Goal: Task Accomplishment & Management: Use online tool/utility

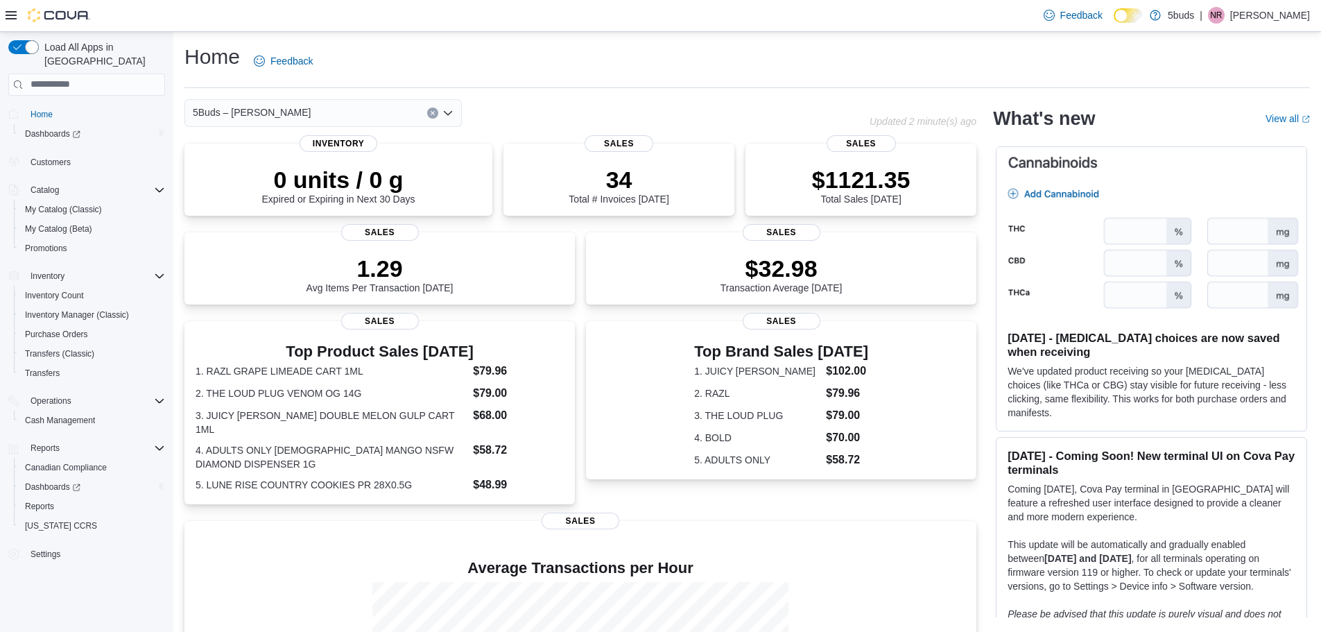
click at [10, 15] on icon at bounding box center [11, 15] width 11 height 8
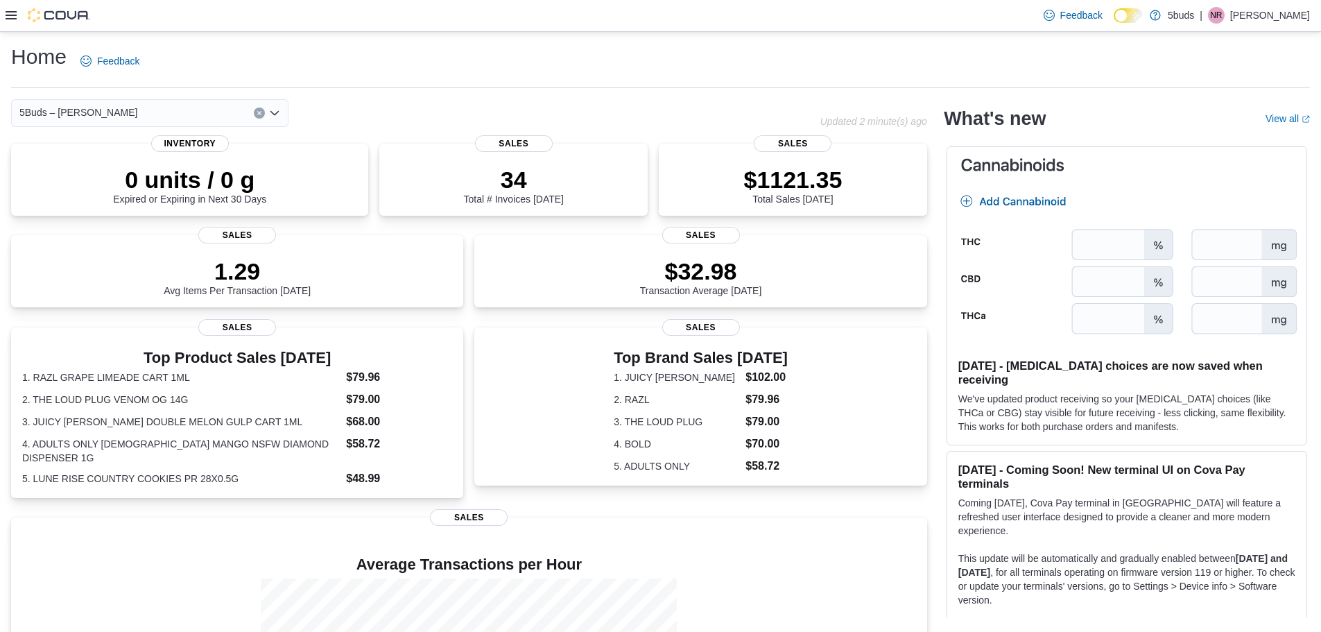
click at [10, 15] on icon at bounding box center [11, 15] width 11 height 8
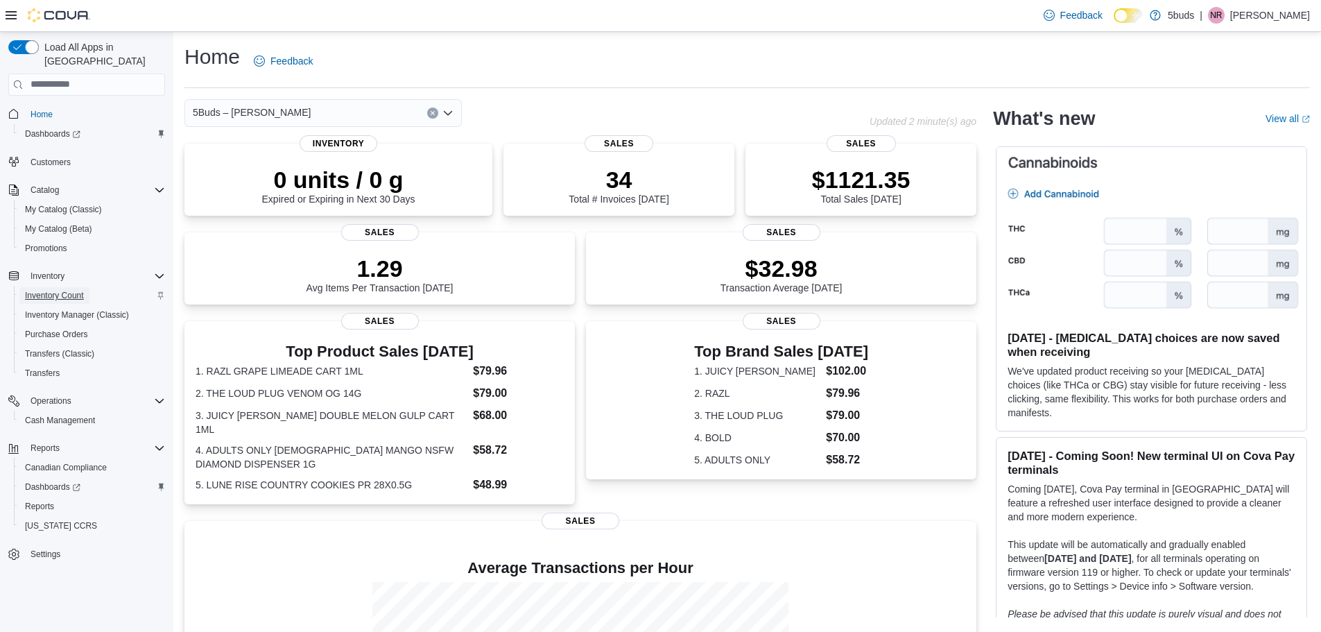
click at [64, 290] on span "Inventory Count" at bounding box center [54, 295] width 59 height 11
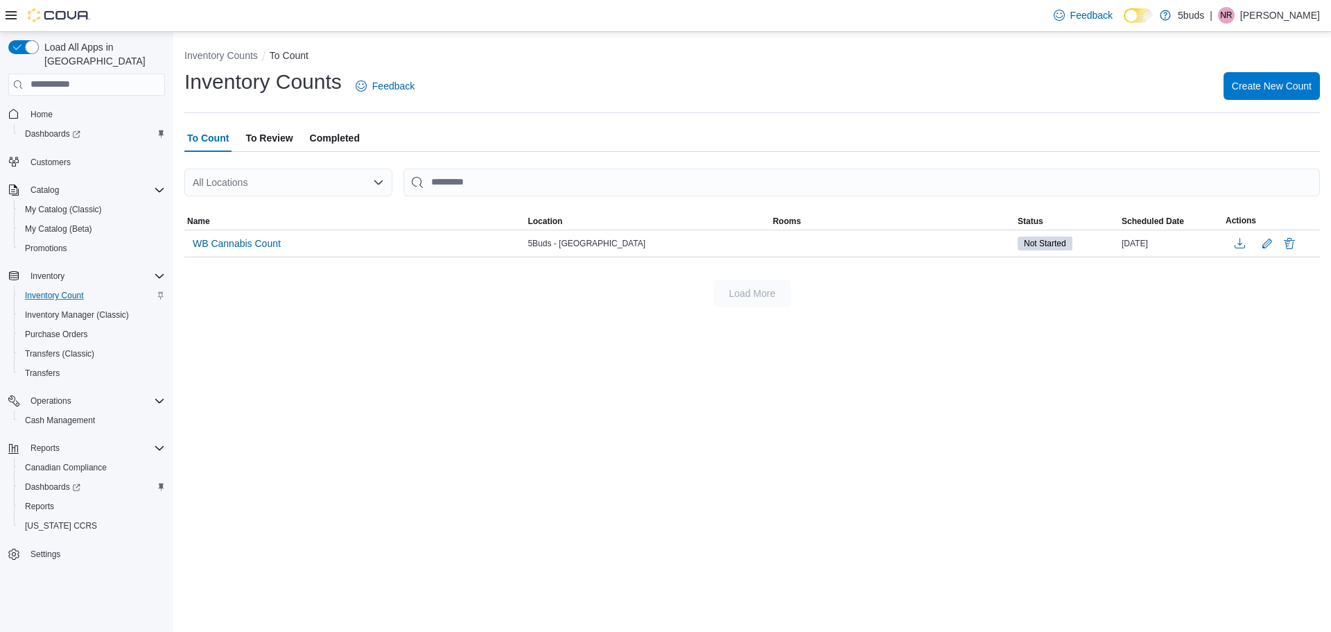
click at [378, 190] on div "All Locations" at bounding box center [288, 182] width 208 height 28
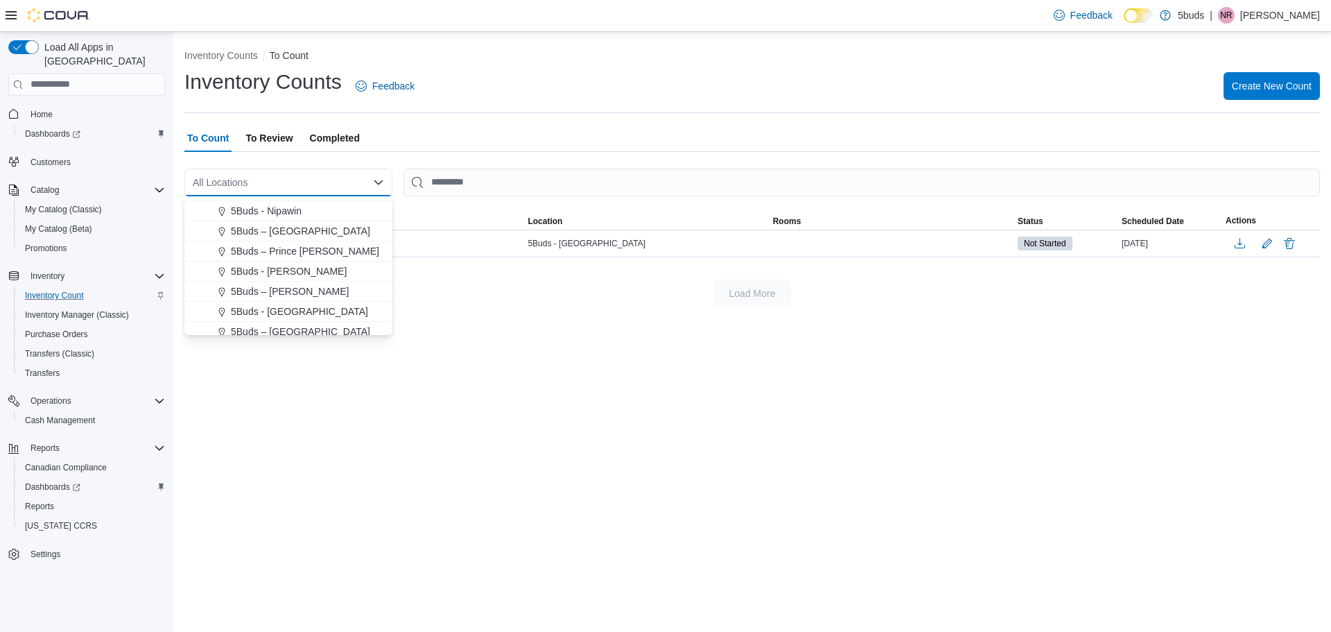
scroll to position [103, 0]
click at [284, 284] on span "5Buds – [PERSON_NAME]" at bounding box center [290, 284] width 118 height 14
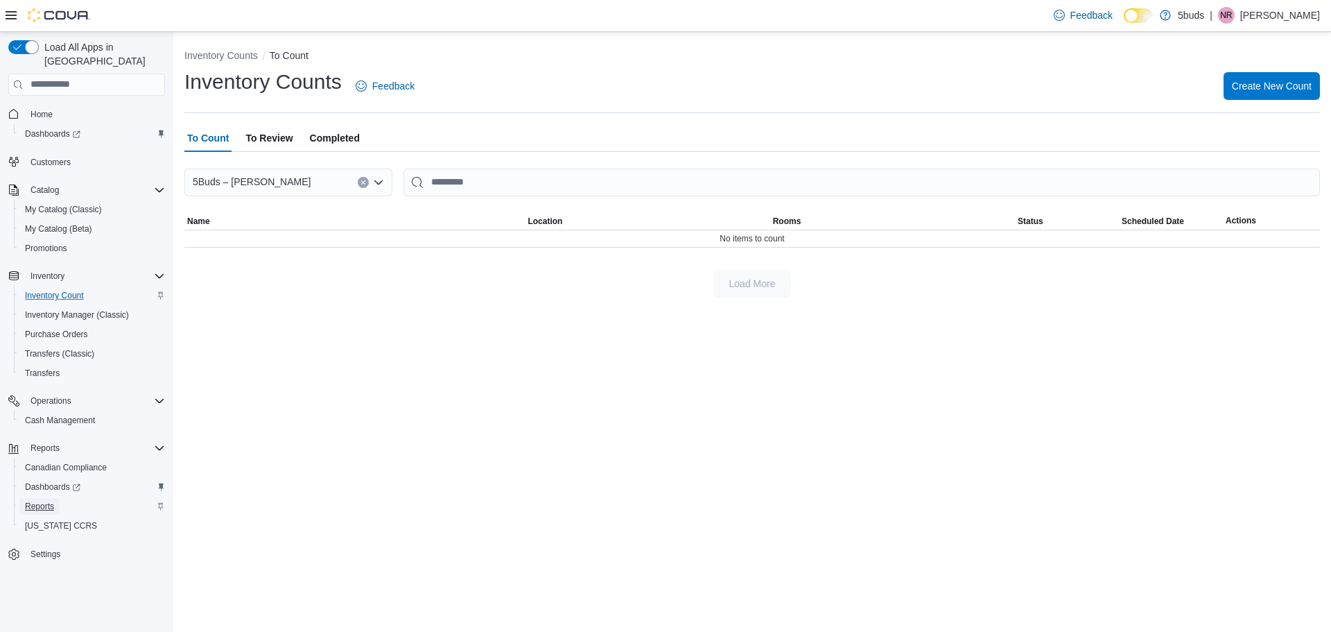
click at [40, 501] on span "Reports" at bounding box center [39, 506] width 29 height 11
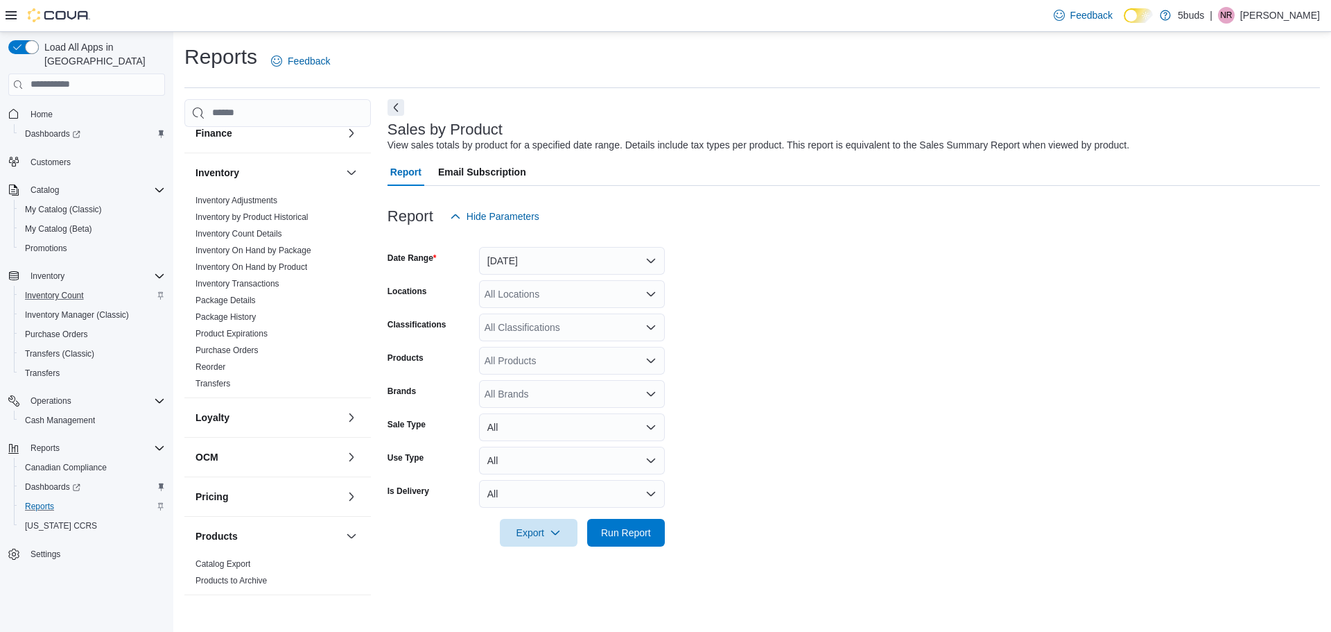
scroll to position [90, 0]
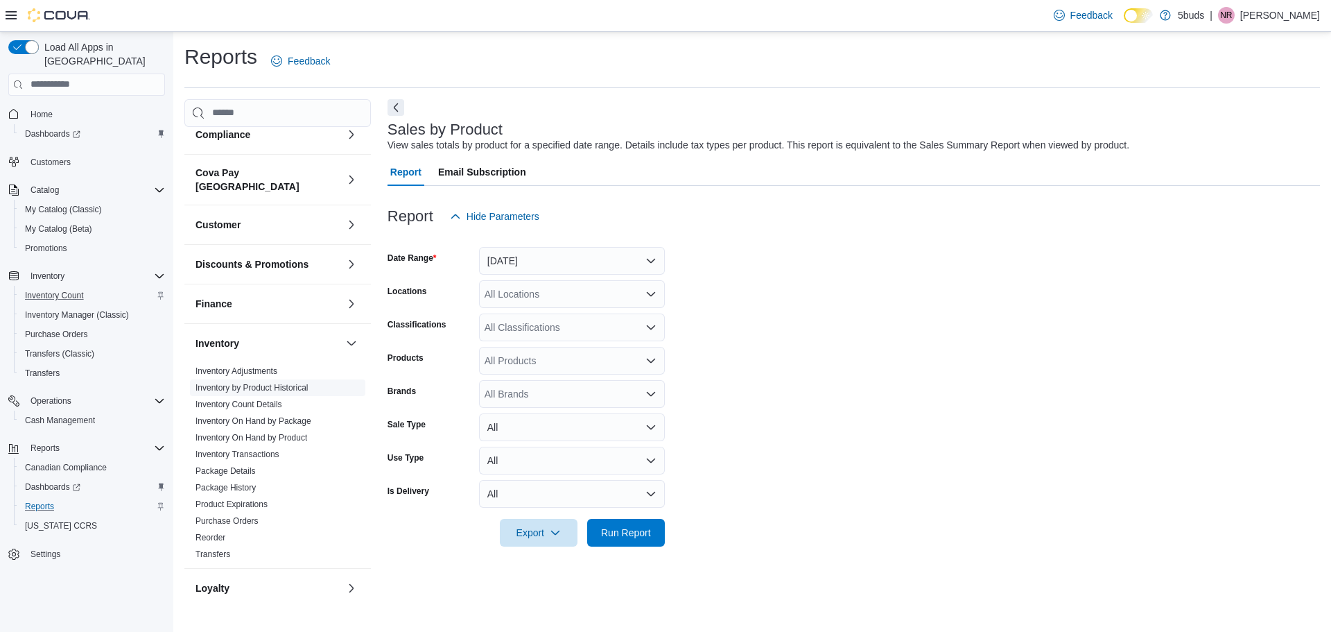
click at [259, 383] on link "Inventory by Product Historical" at bounding box center [252, 388] width 113 height 10
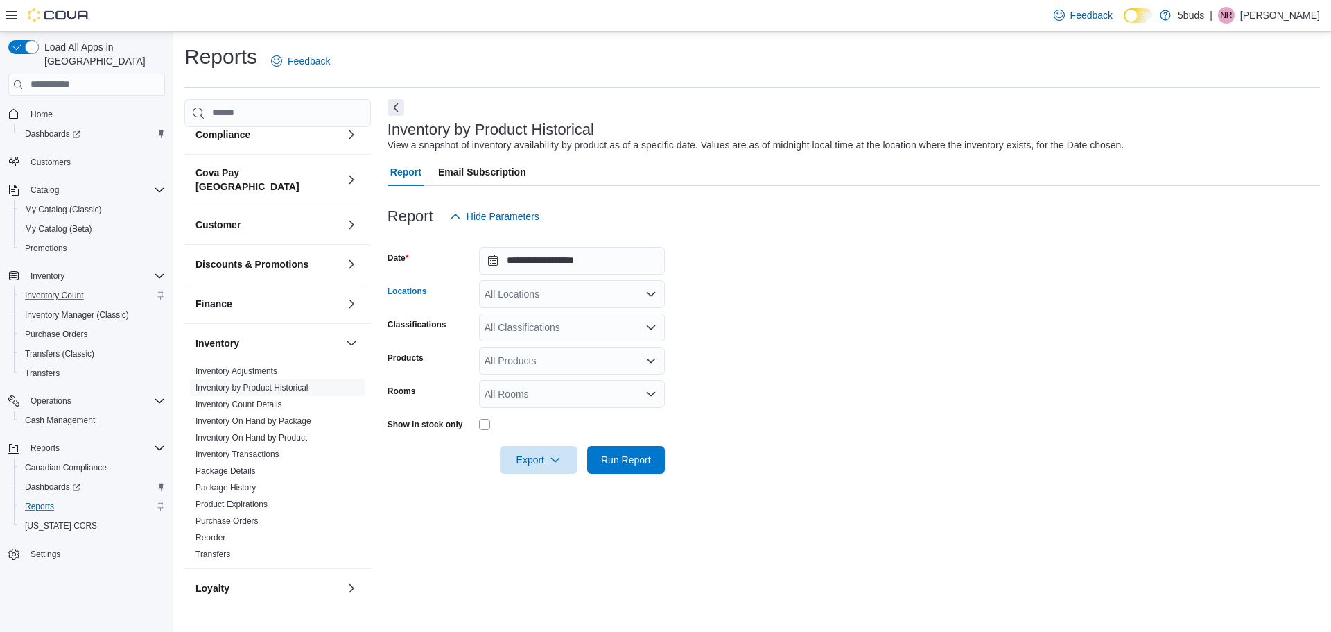
click at [656, 292] on icon "Open list of options" at bounding box center [650, 293] width 11 height 11
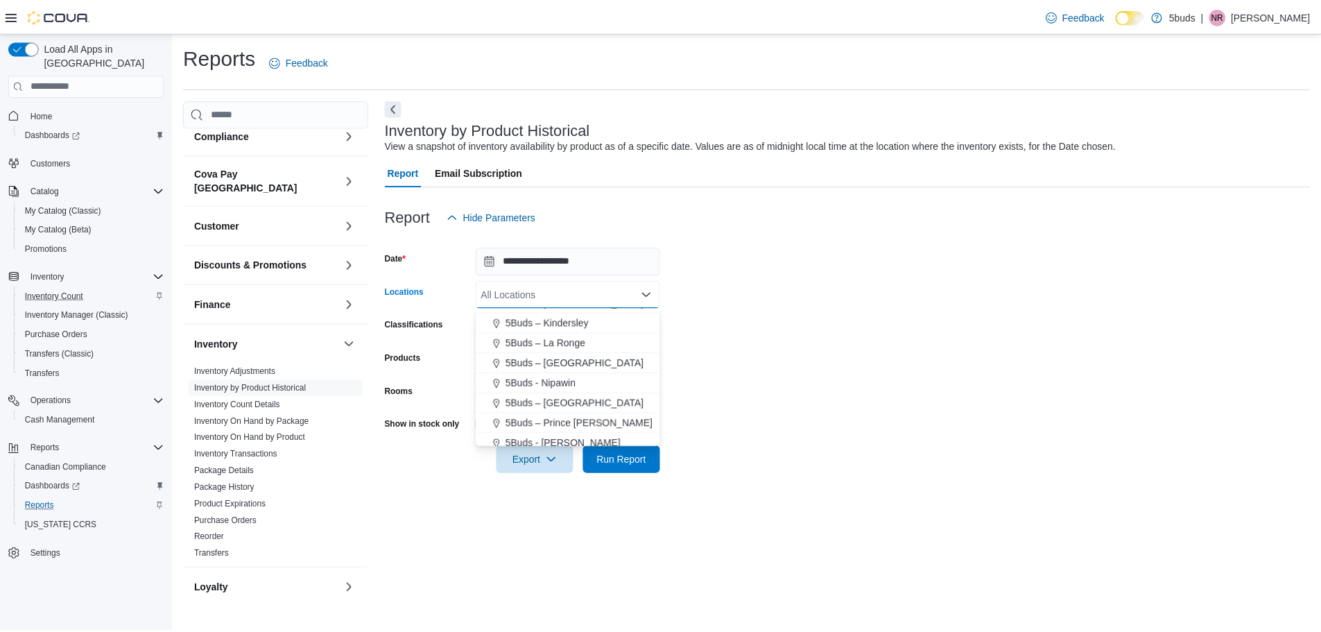
scroll to position [69, 0]
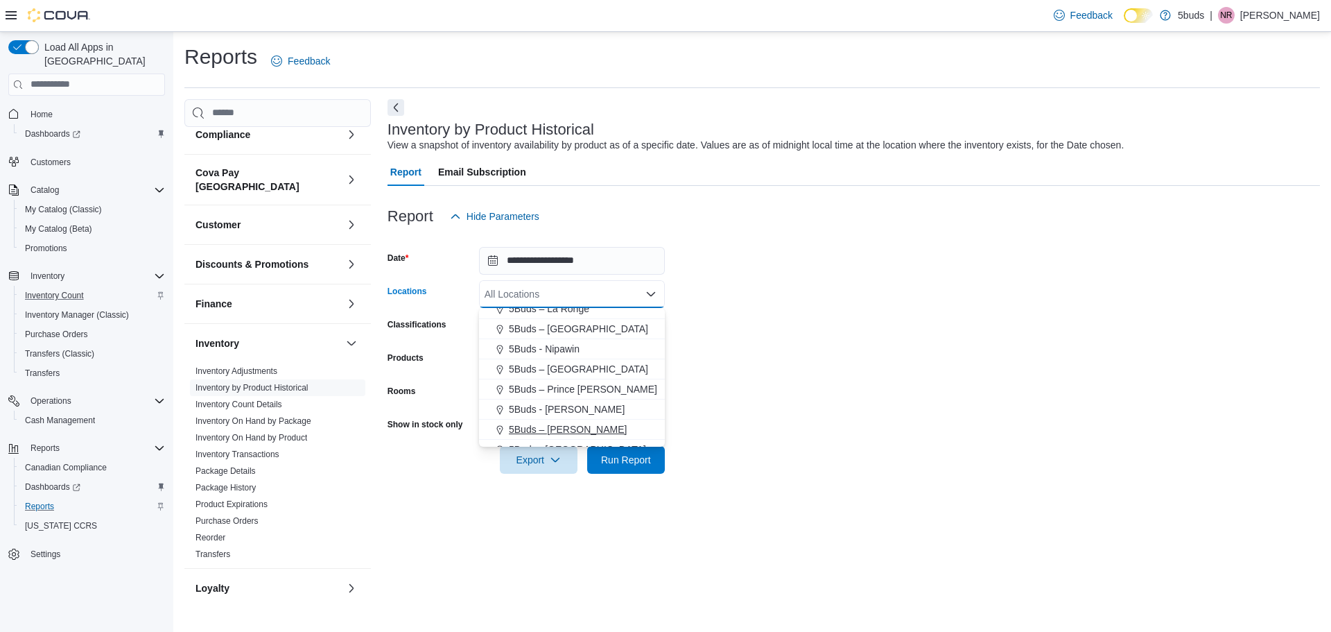
click at [555, 431] on span "5Buds – [PERSON_NAME]" at bounding box center [568, 429] width 118 height 14
click at [756, 421] on form "**********" at bounding box center [854, 351] width 932 height 243
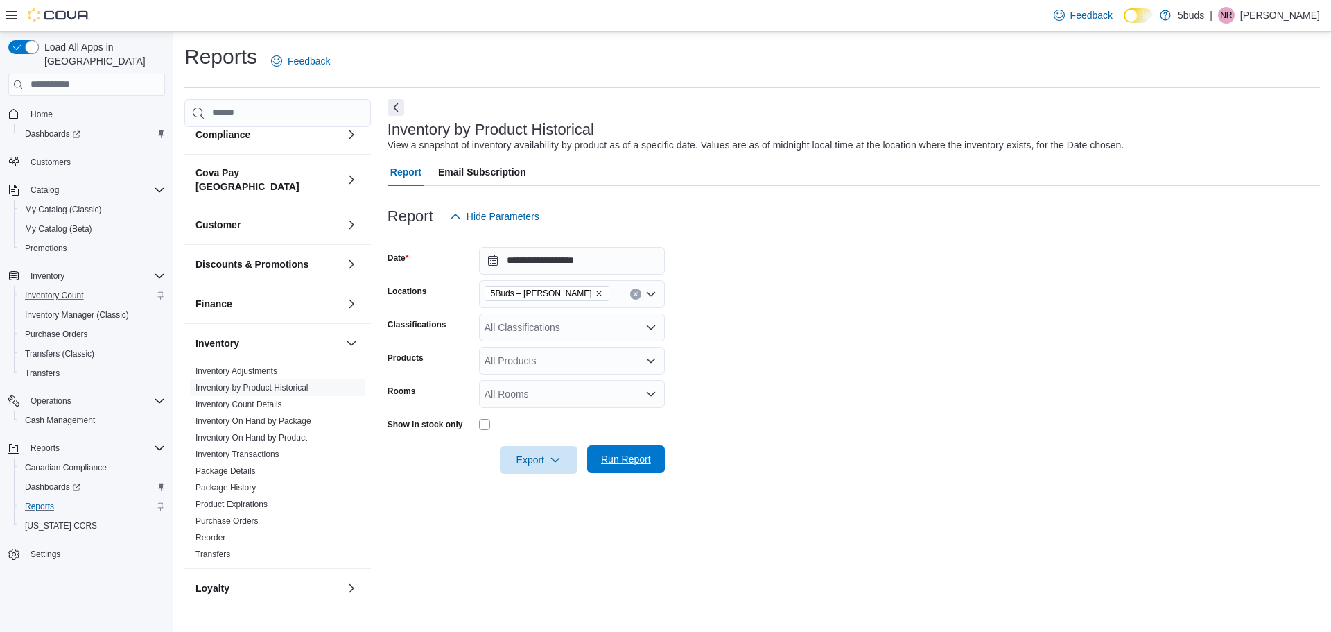
click at [629, 465] on span "Run Report" at bounding box center [626, 459] width 50 height 14
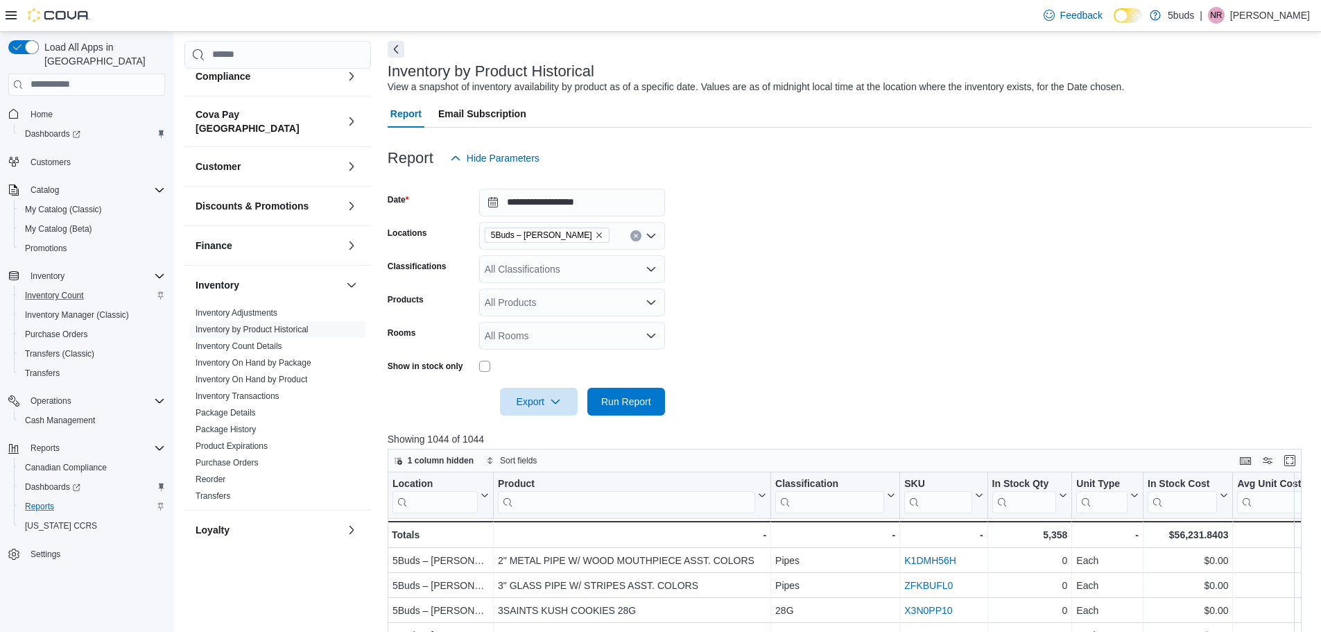
scroll to position [139, 0]
